Goal: Information Seeking & Learning: Learn about a topic

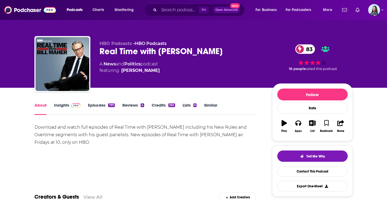
click at [66, 107] on link "Insights" at bounding box center [67, 109] width 27 height 12
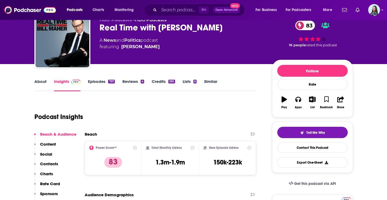
scroll to position [23, 0]
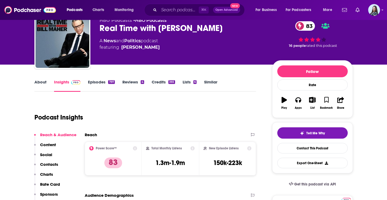
click at [94, 83] on link "Episodes 797" at bounding box center [101, 85] width 27 height 12
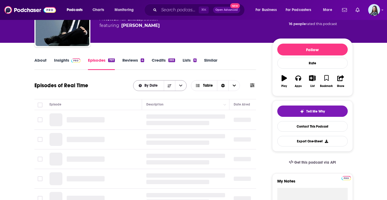
scroll to position [47, 0]
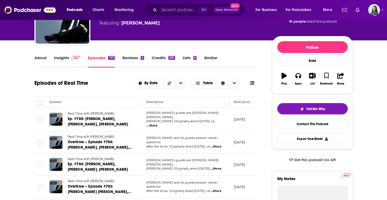
click at [157, 124] on span "...More" at bounding box center [152, 126] width 11 height 4
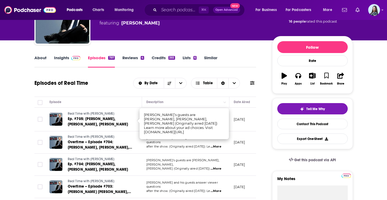
click at [213, 63] on link "Similar" at bounding box center [210, 61] width 13 height 12
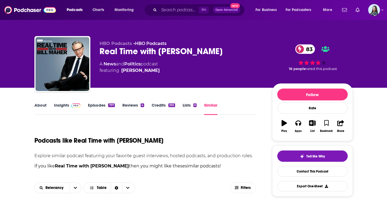
click at [64, 106] on link "Insights" at bounding box center [67, 109] width 27 height 12
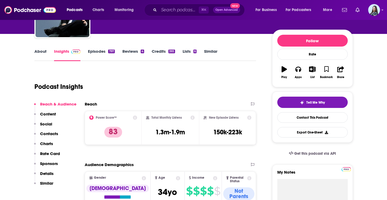
scroll to position [54, 0]
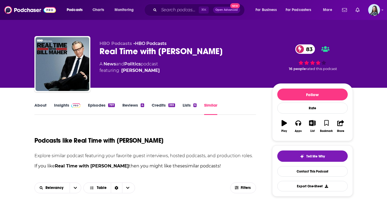
click at [44, 103] on link "About" at bounding box center [40, 109] width 12 height 12
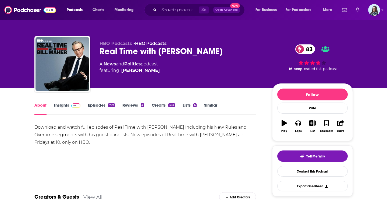
click at [63, 108] on link "Insights" at bounding box center [67, 109] width 27 height 12
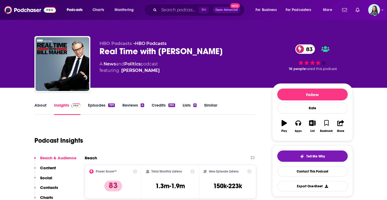
click at [99, 105] on link "Episodes 797" at bounding box center [101, 109] width 27 height 12
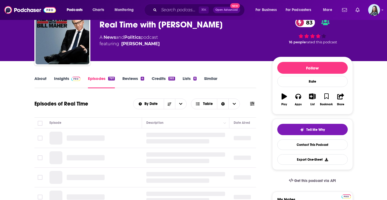
scroll to position [38, 0]
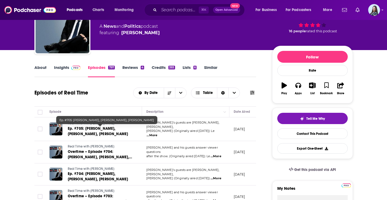
click at [98, 131] on span "Ep. #705: Steven Pinker, Kaitlan Collins, Stephen Moore" at bounding box center [98, 131] width 61 height 10
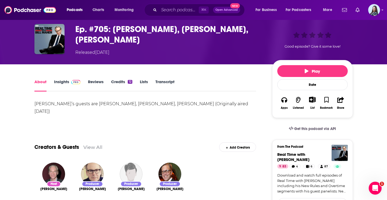
scroll to position [21, 0]
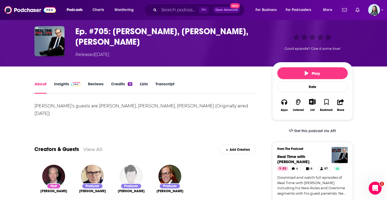
click at [170, 85] on link "Transcript" at bounding box center [165, 87] width 19 height 12
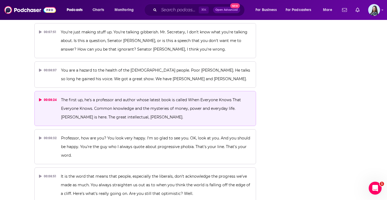
scroll to position [895, 0]
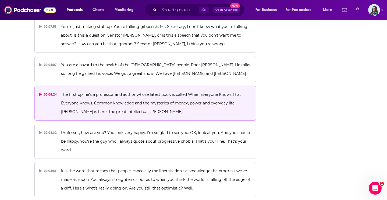
click at [40, 93] on icon at bounding box center [40, 94] width 3 height 3
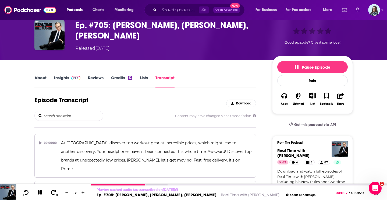
scroll to position [28, 0]
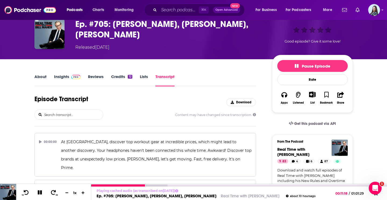
click at [38, 194] on icon at bounding box center [40, 192] width 4 height 4
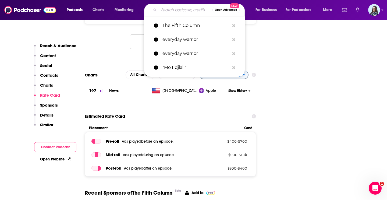
scroll to position [640, 0]
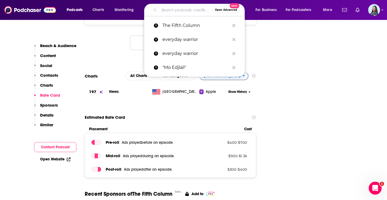
click at [147, 112] on div "Estimated Rate Card" at bounding box center [171, 117] width 172 height 10
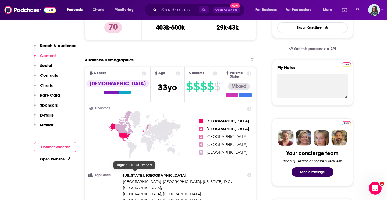
scroll to position [116, 0]
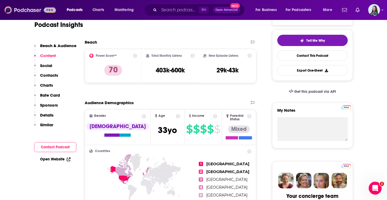
click at [12, 9] on img at bounding box center [30, 10] width 52 height 10
